Goal: Task Accomplishment & Management: Use online tool/utility

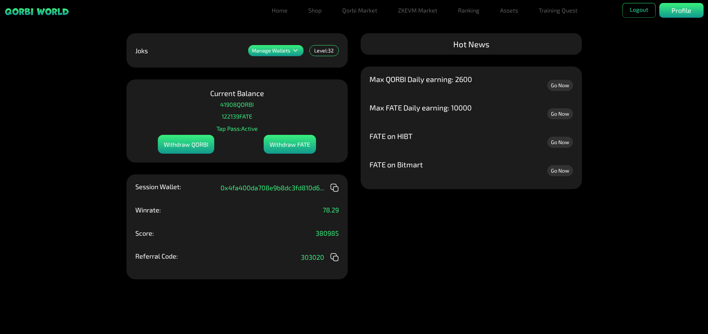
click at [562, 115] on link "Go Now" at bounding box center [561, 113] width 26 height 11
click at [561, 144] on link "Go Now" at bounding box center [561, 142] width 26 height 11
click at [564, 170] on link "Go Now" at bounding box center [561, 170] width 26 height 11
